Goal: Task Accomplishment & Management: Use online tool/utility

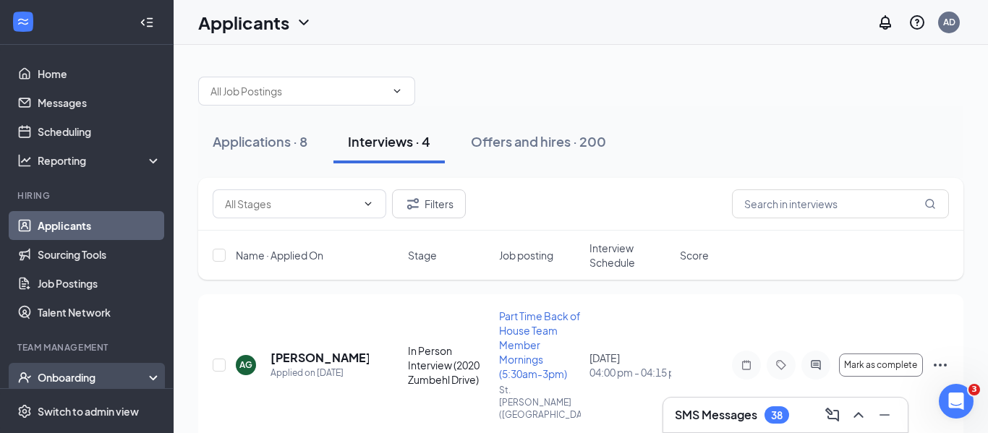
click at [105, 382] on div "Onboarding" at bounding box center [93, 377] width 111 height 14
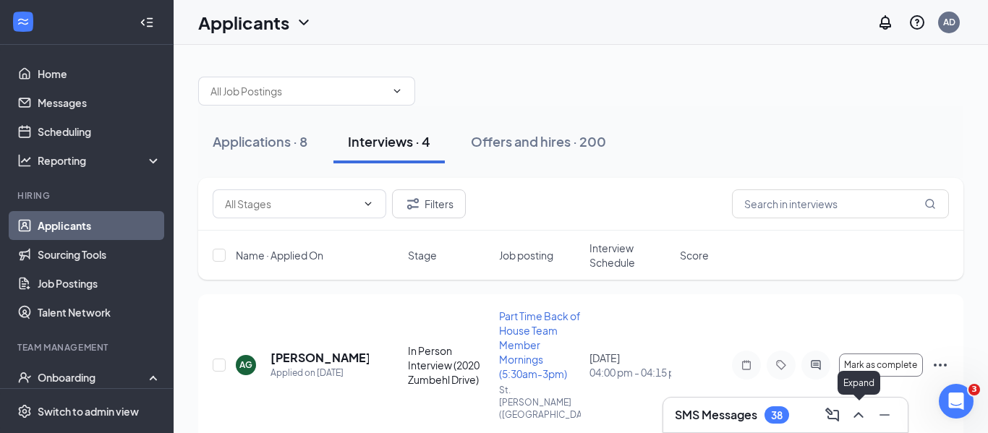
click at [857, 420] on icon "ChevronUp" at bounding box center [858, 414] width 17 height 17
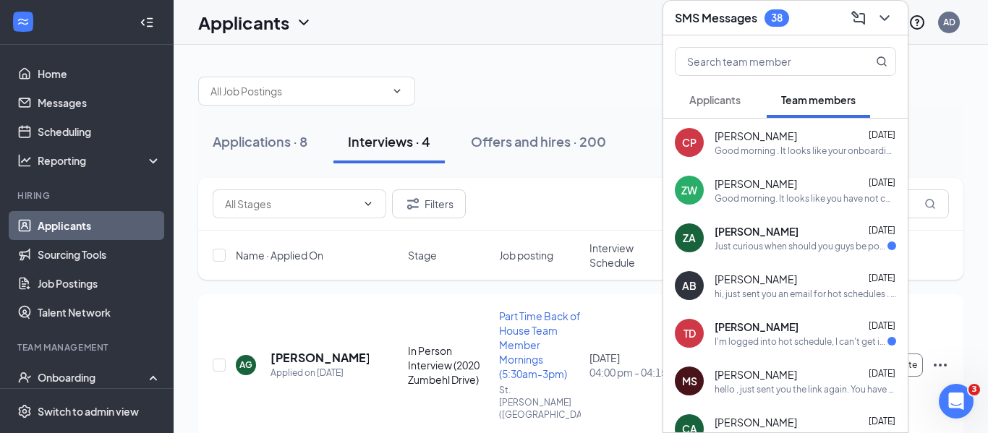
click at [804, 134] on div "[PERSON_NAME] [DATE]" at bounding box center [804, 136] width 181 height 14
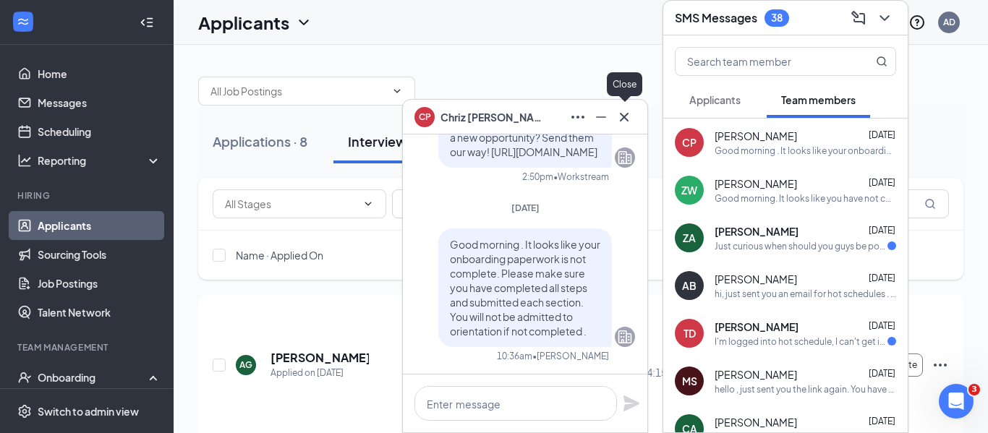
click at [623, 114] on icon "Cross" at bounding box center [623, 116] width 17 height 17
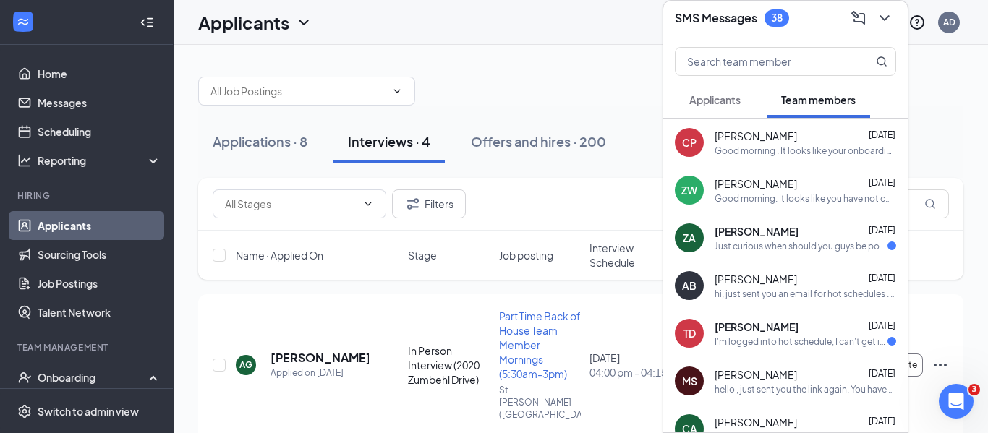
click at [797, 184] on div "[PERSON_NAME] [DATE]" at bounding box center [804, 183] width 181 height 14
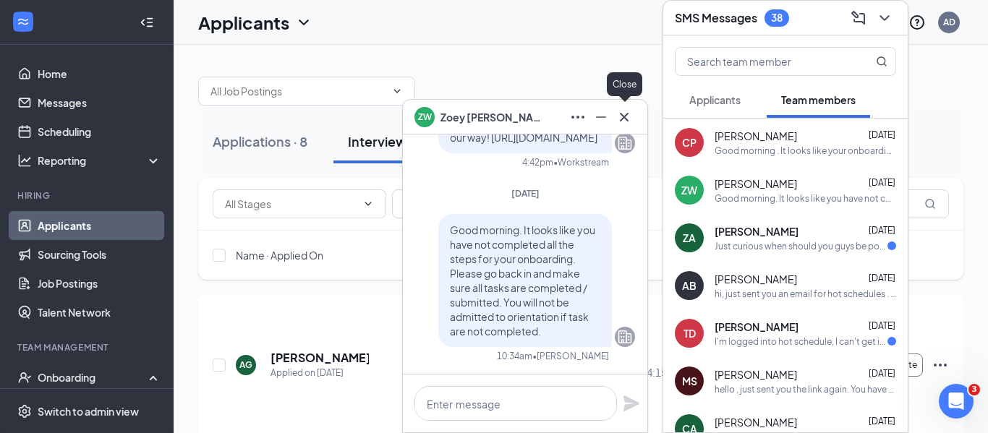
click at [618, 118] on icon "Cross" at bounding box center [623, 116] width 17 height 17
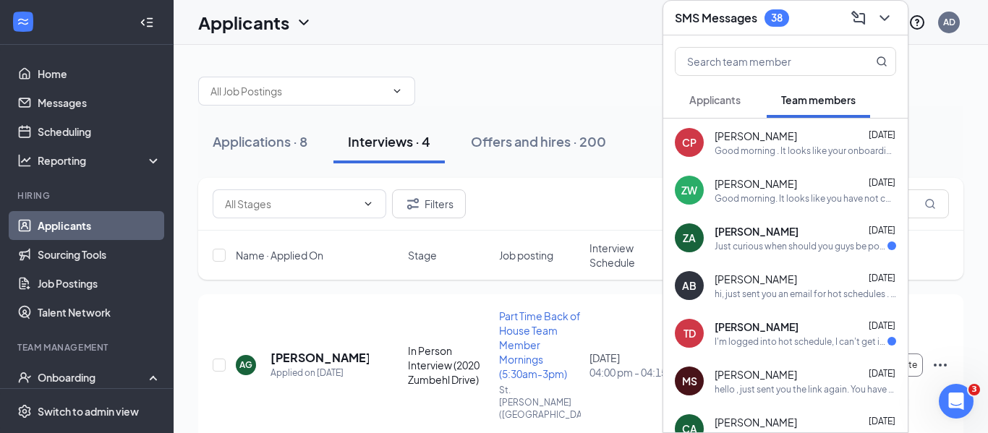
click at [797, 138] on div "[PERSON_NAME] [DATE]" at bounding box center [804, 136] width 181 height 14
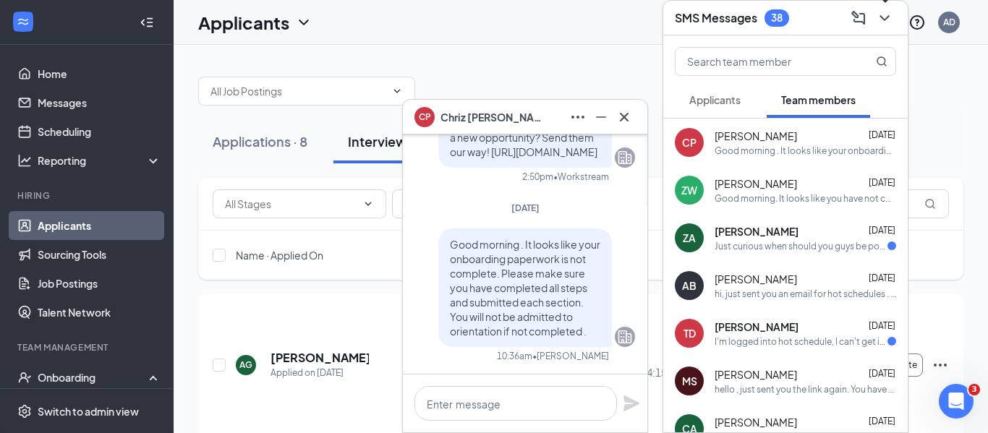
click at [878, 24] on icon "ChevronDown" at bounding box center [884, 17] width 17 height 17
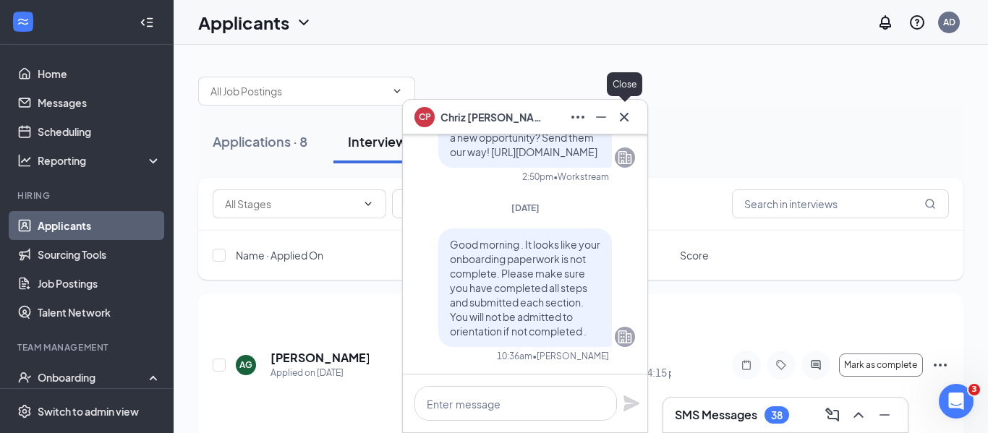
click at [625, 118] on icon "Cross" at bounding box center [624, 116] width 9 height 9
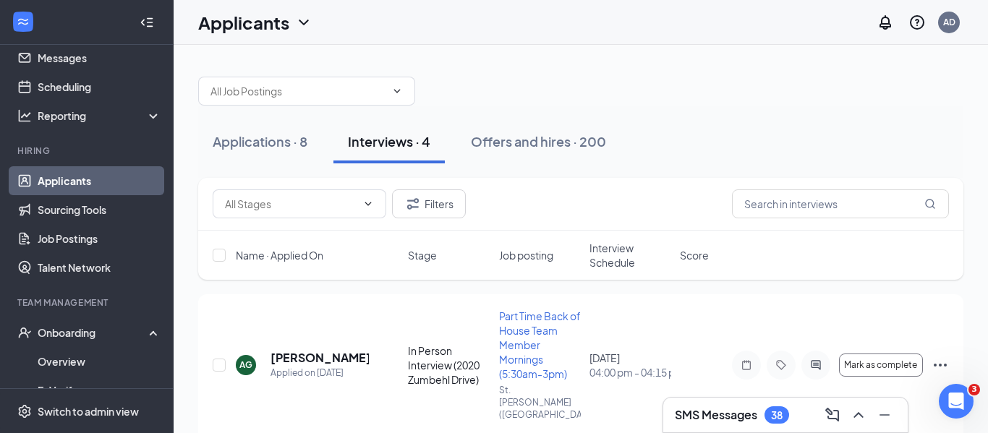
scroll to position [49, 0]
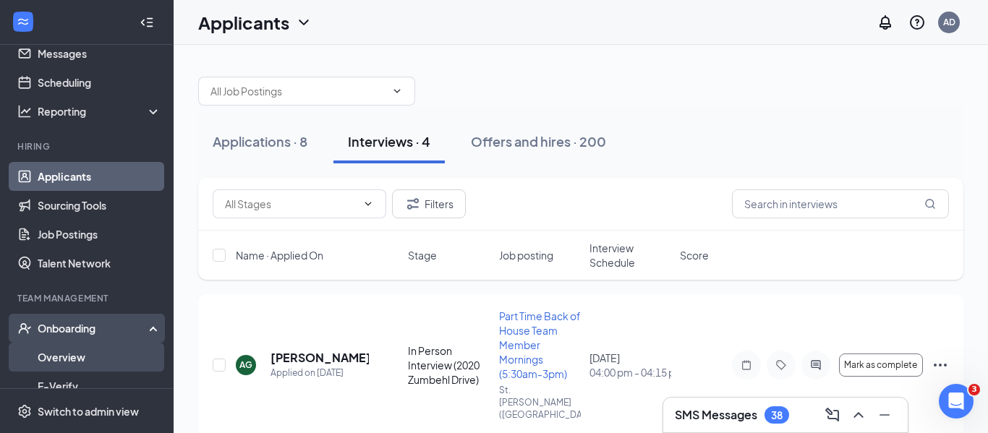
click at [74, 356] on link "Overview" at bounding box center [100, 357] width 124 height 29
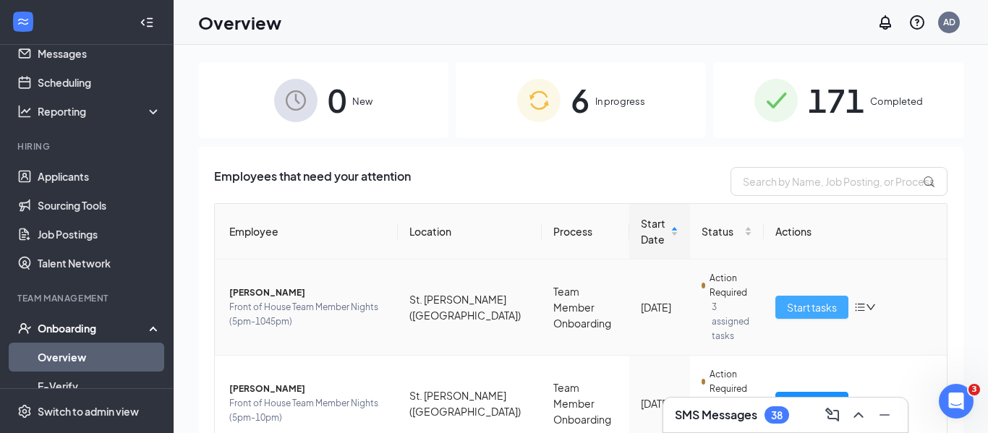
click at [797, 302] on span "Start tasks" at bounding box center [812, 307] width 50 height 16
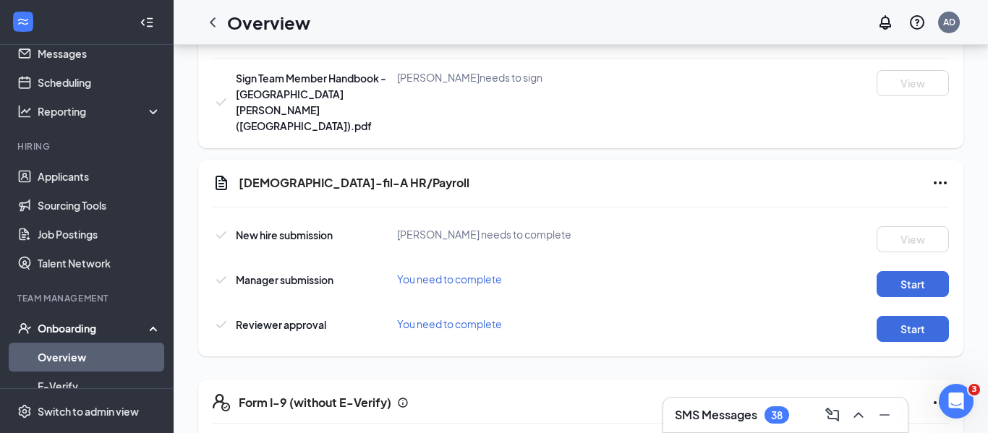
scroll to position [809, 0]
click at [215, 17] on icon "ChevronLeft" at bounding box center [213, 21] width 6 height 9
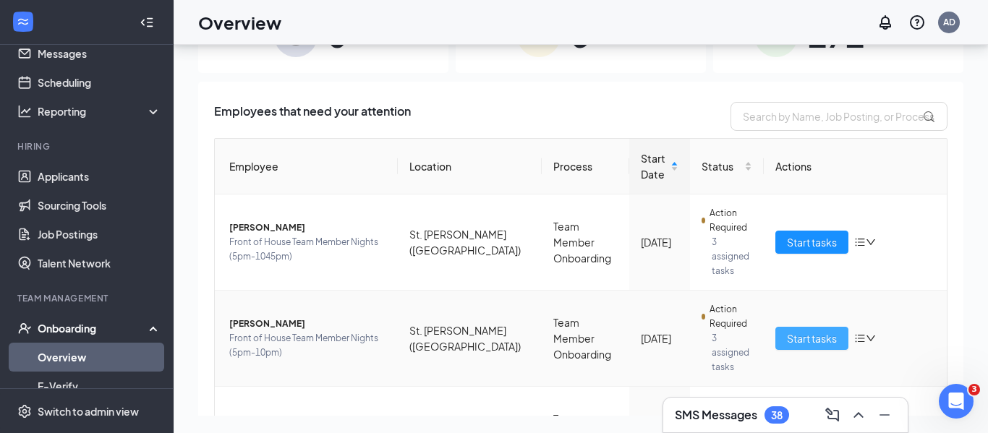
click at [788, 330] on span "Start tasks" at bounding box center [812, 338] width 50 height 16
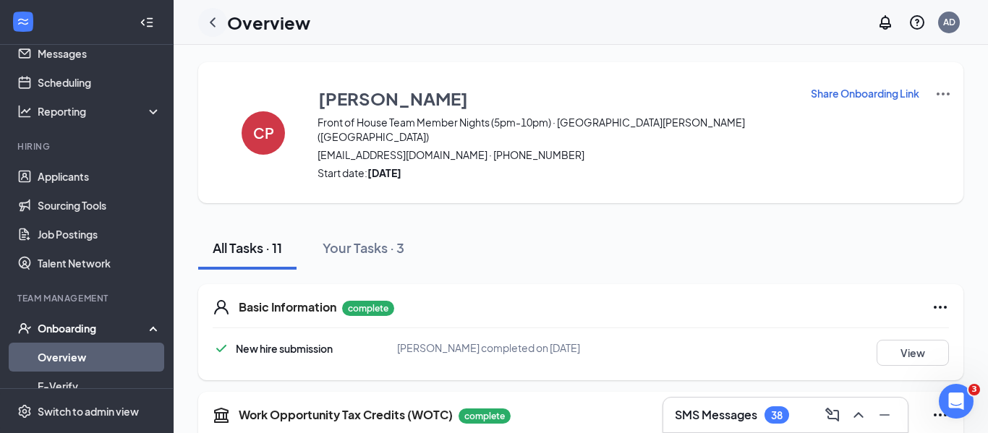
click at [213, 21] on icon "ChevronLeft" at bounding box center [212, 22] width 17 height 17
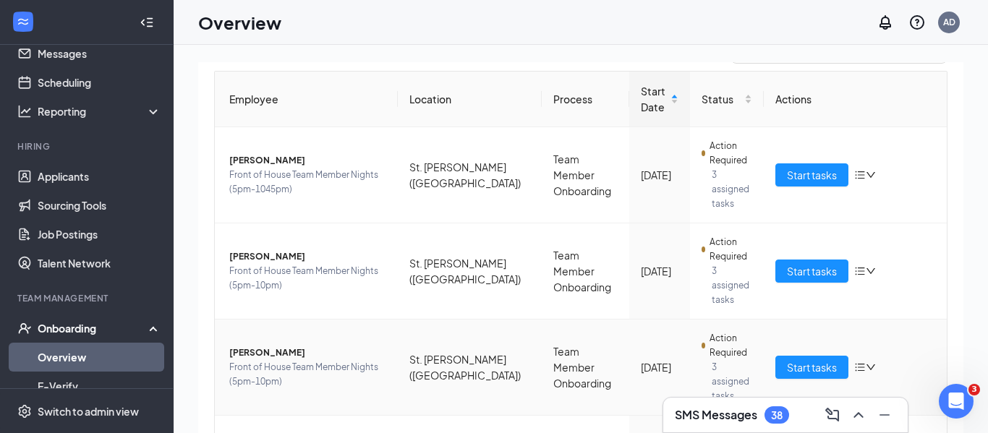
scroll to position [135, 0]
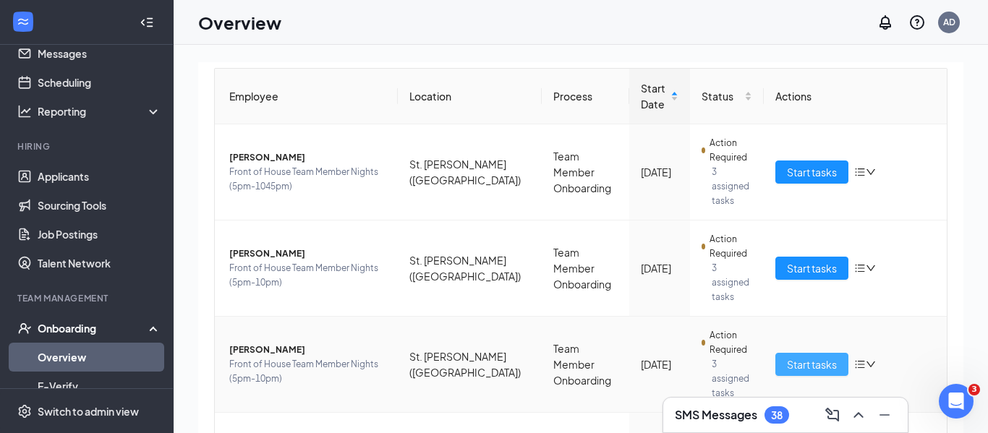
click at [796, 356] on span "Start tasks" at bounding box center [812, 364] width 50 height 16
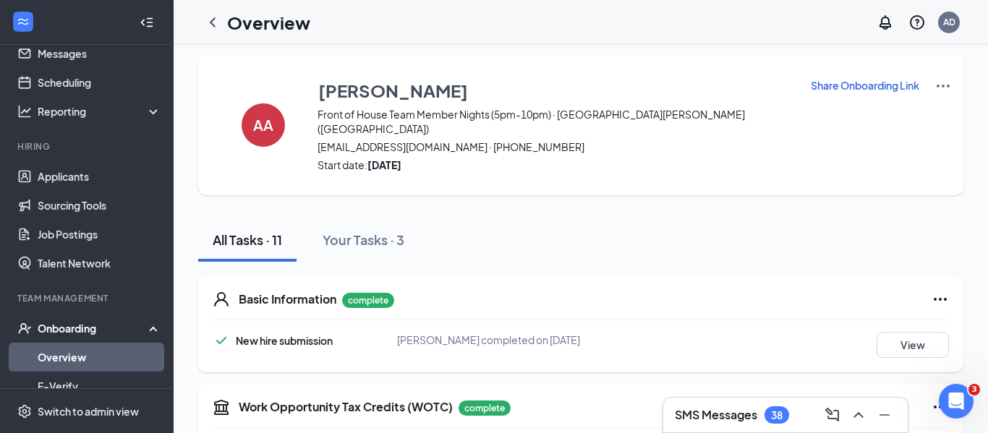
scroll to position [7, 0]
click at [213, 23] on icon "ChevronLeft" at bounding box center [212, 22] width 17 height 17
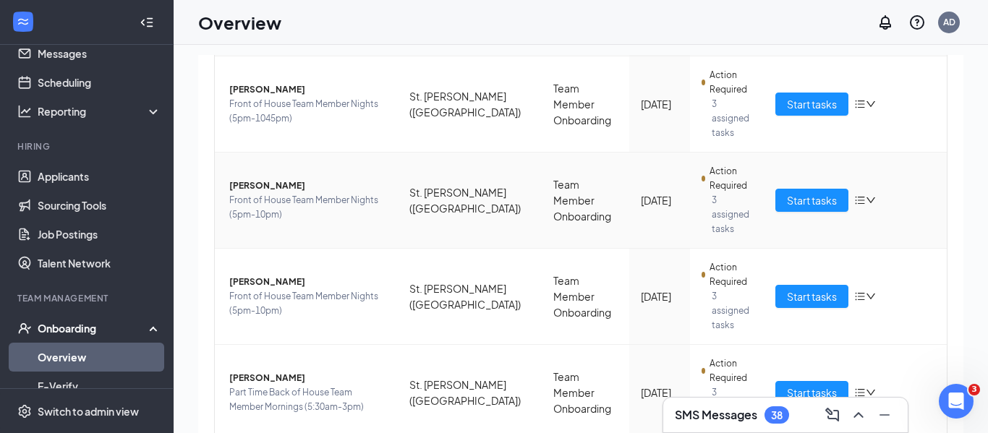
scroll to position [203, 0]
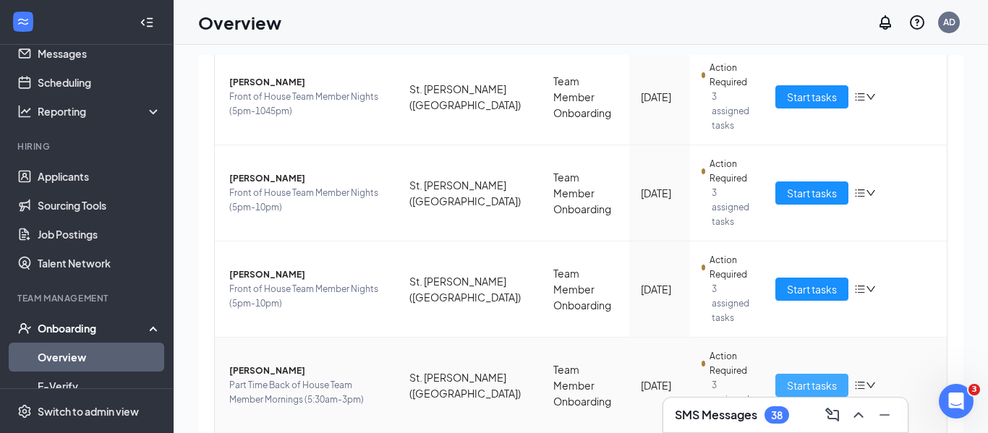
click at [788, 377] on span "Start tasks" at bounding box center [812, 385] width 50 height 16
